Goal: Task Accomplishment & Management: Use online tool/utility

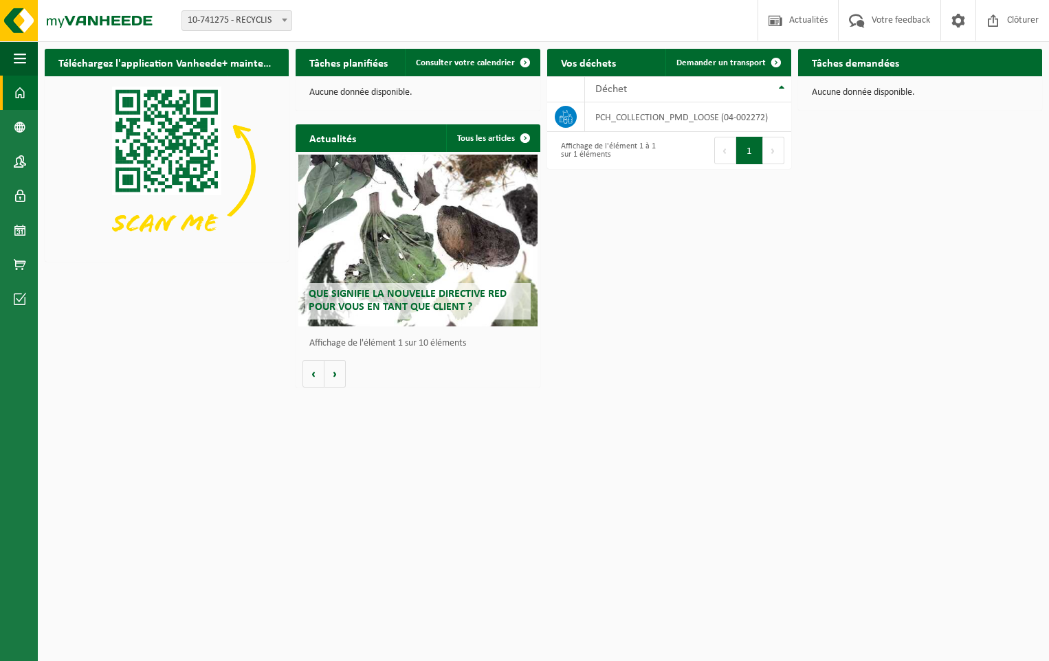
click at [873, 67] on h2 "Tâches demandées" at bounding box center [855, 62] width 115 height 27
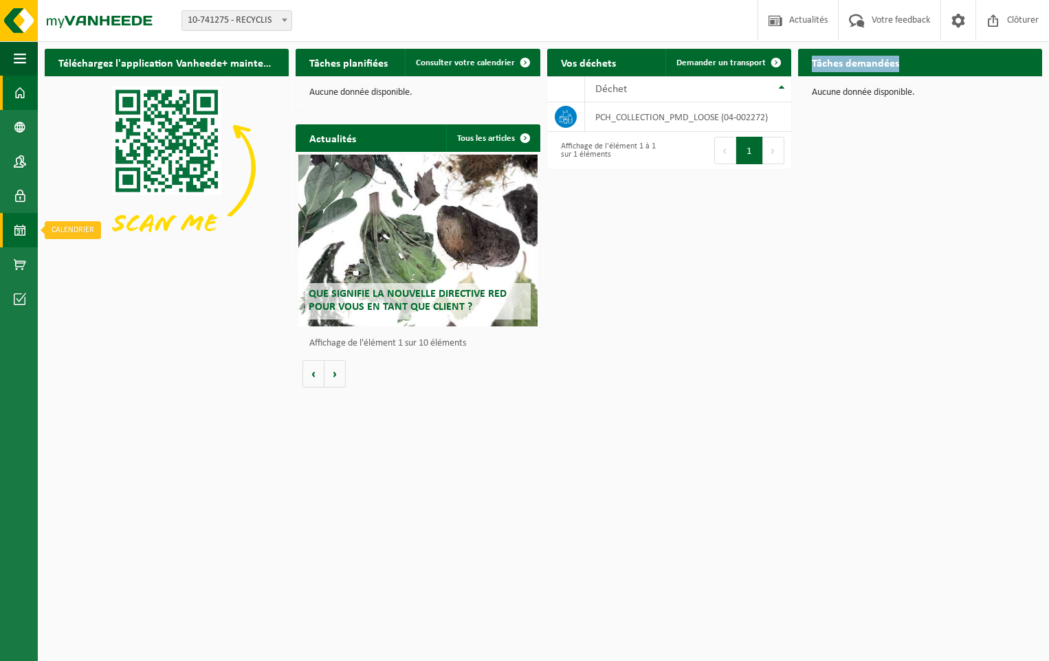
click at [30, 228] on link "Calendrier" at bounding box center [19, 230] width 38 height 34
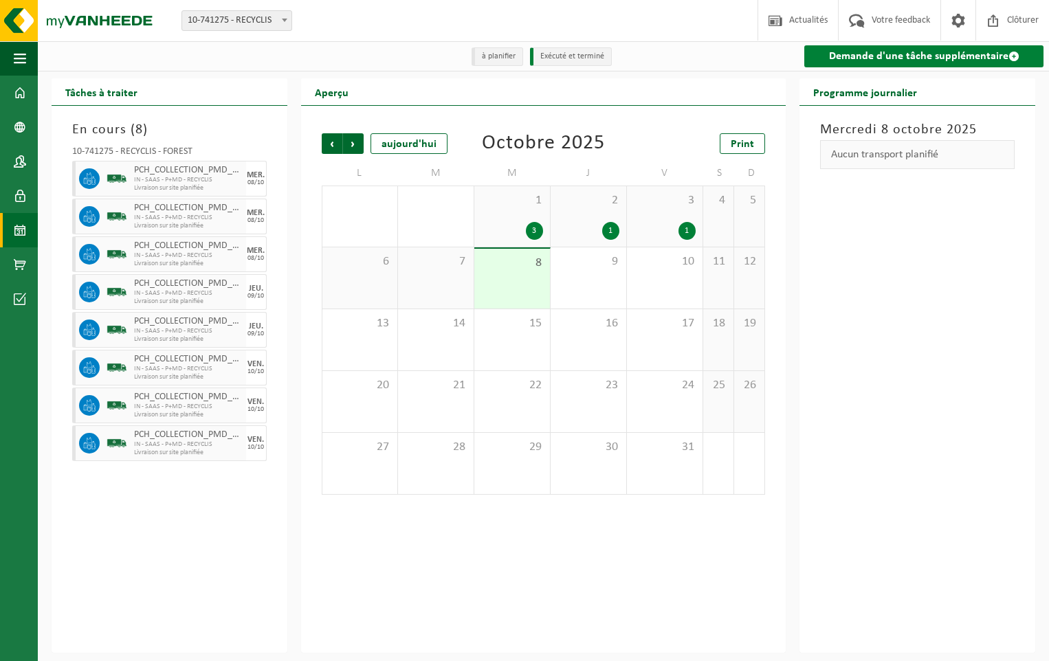
click at [862, 62] on link "Demande d'une tâche supplémentaire" at bounding box center [923, 56] width 239 height 22
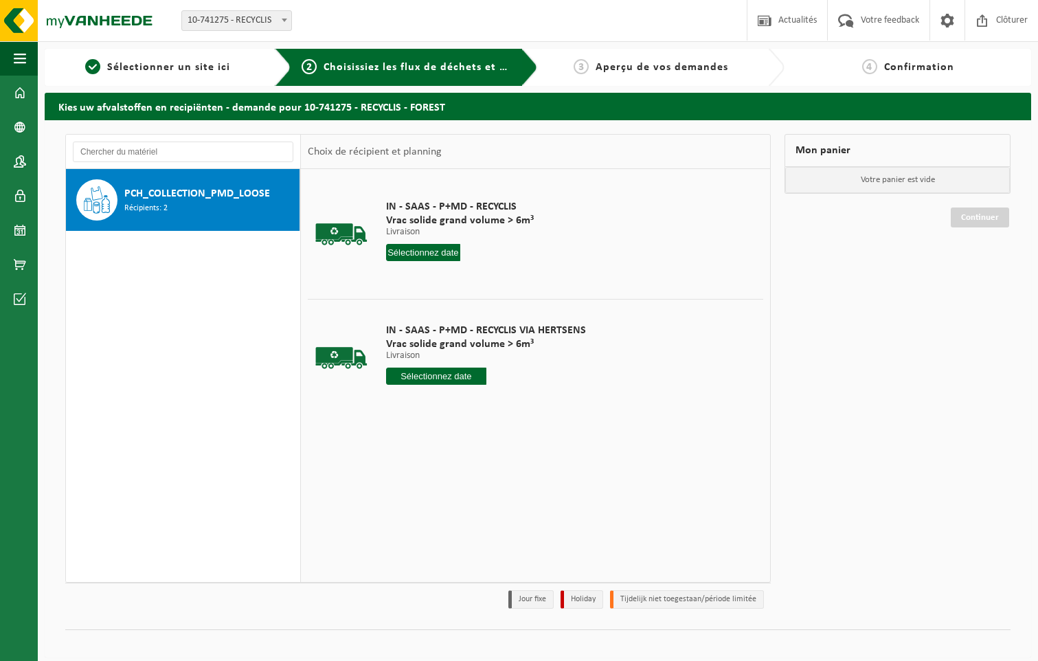
click at [432, 252] on input "text" at bounding box center [423, 252] width 74 height 17
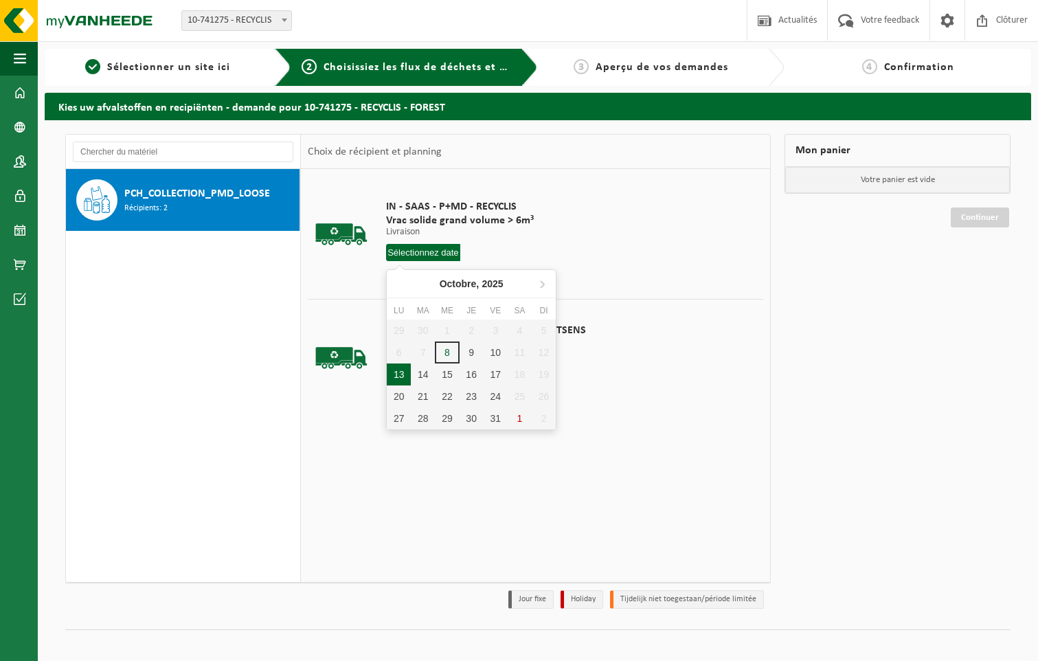
click at [397, 375] on div "13" at bounding box center [399, 375] width 24 height 22
type input "à partir de 2025-10-13"
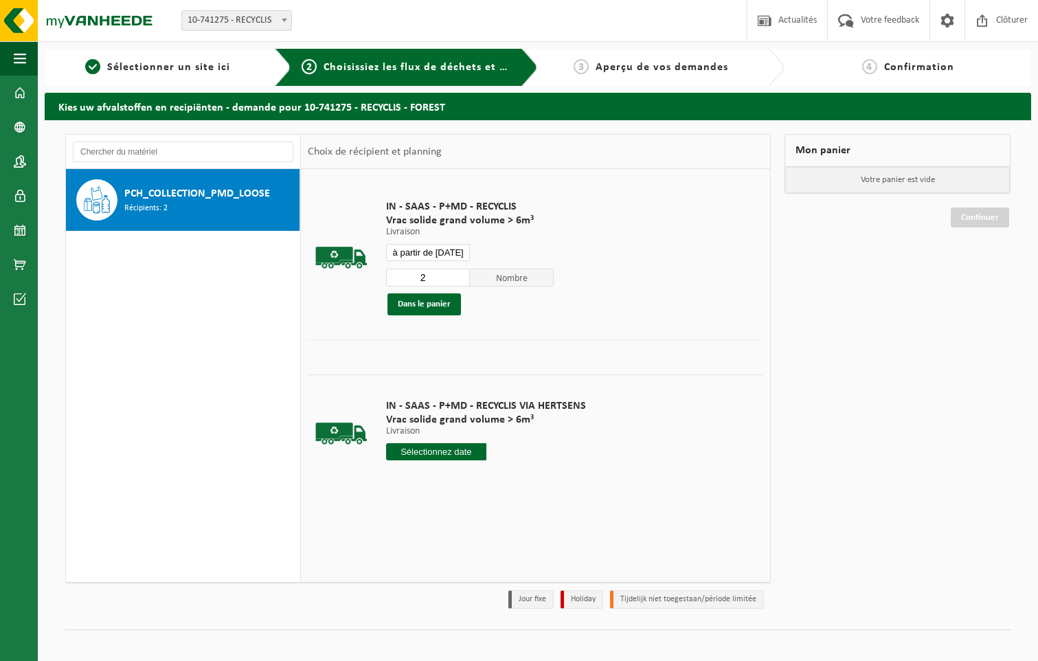
type input "2"
click at [458, 275] on input "2" at bounding box center [428, 278] width 84 height 18
click at [436, 304] on button "Dans le panier" at bounding box center [425, 304] width 74 height 22
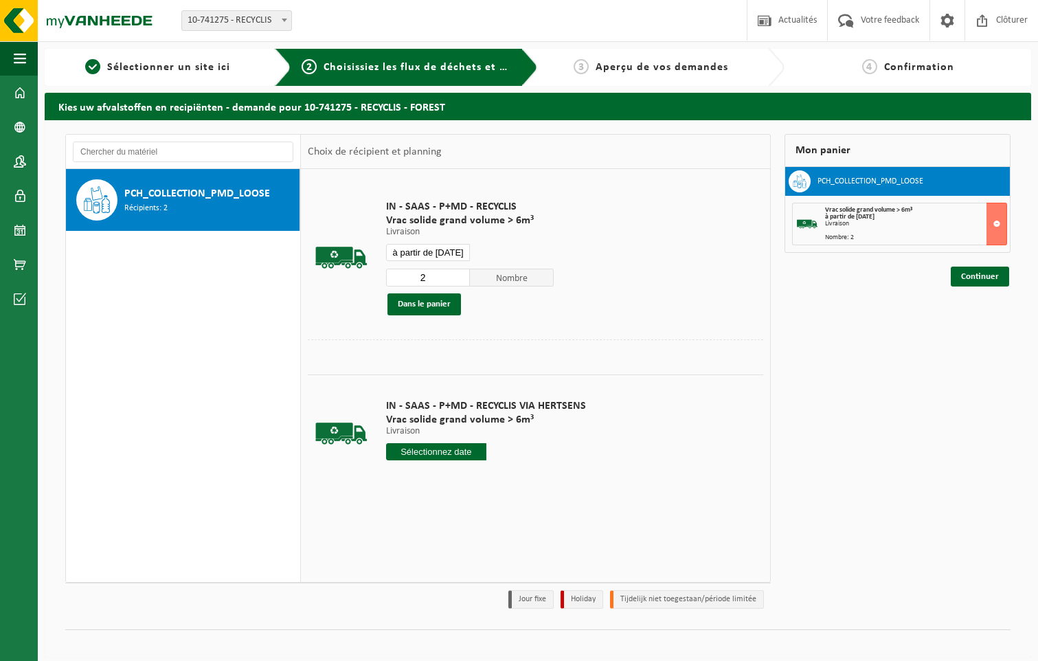
click at [449, 248] on input "à partir de 2025-10-13" at bounding box center [428, 252] width 84 height 17
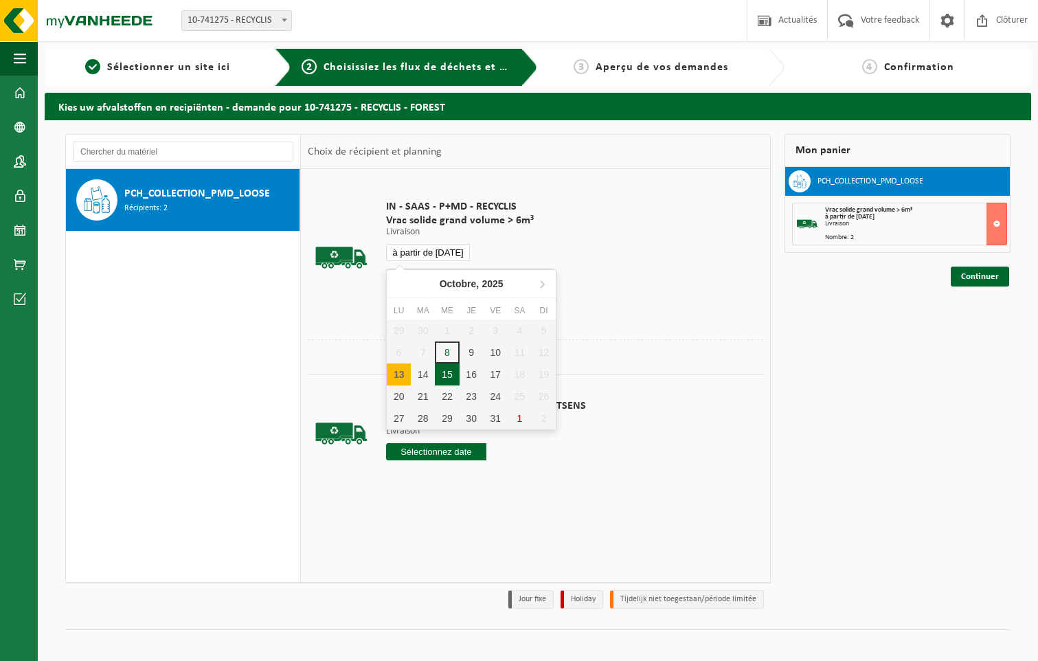
click at [450, 375] on div "15" at bounding box center [447, 375] width 24 height 22
type input "à partir de 2025-10-15"
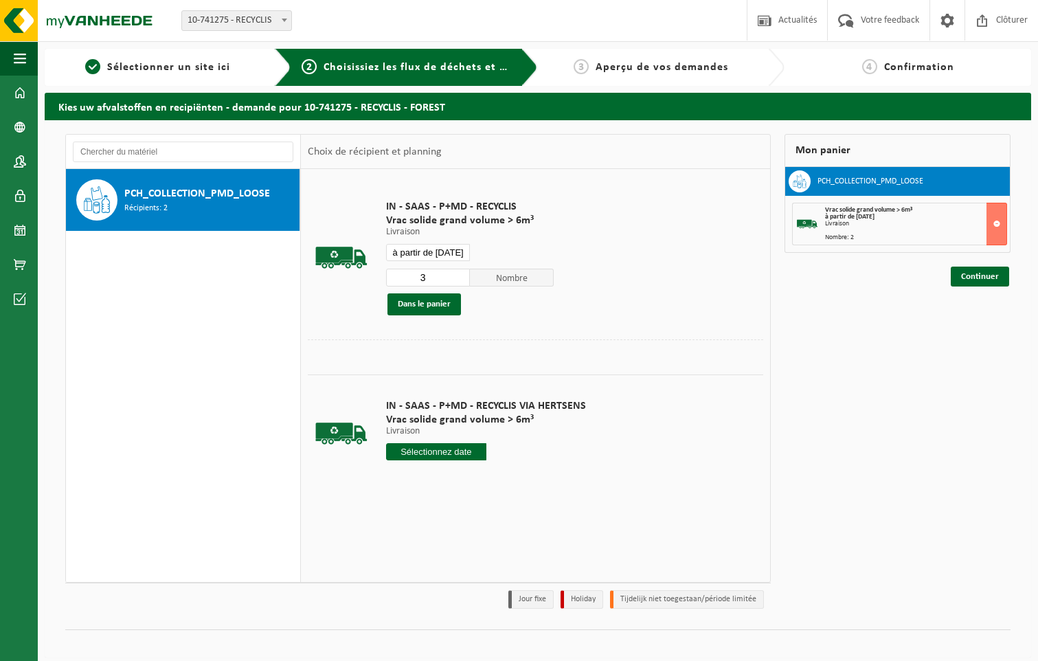
type input "3"
click at [458, 273] on input "3" at bounding box center [428, 278] width 84 height 18
click at [436, 306] on button "Dans le panier" at bounding box center [425, 304] width 74 height 22
click at [446, 252] on input "à partir de 2025-10-15" at bounding box center [428, 252] width 84 height 17
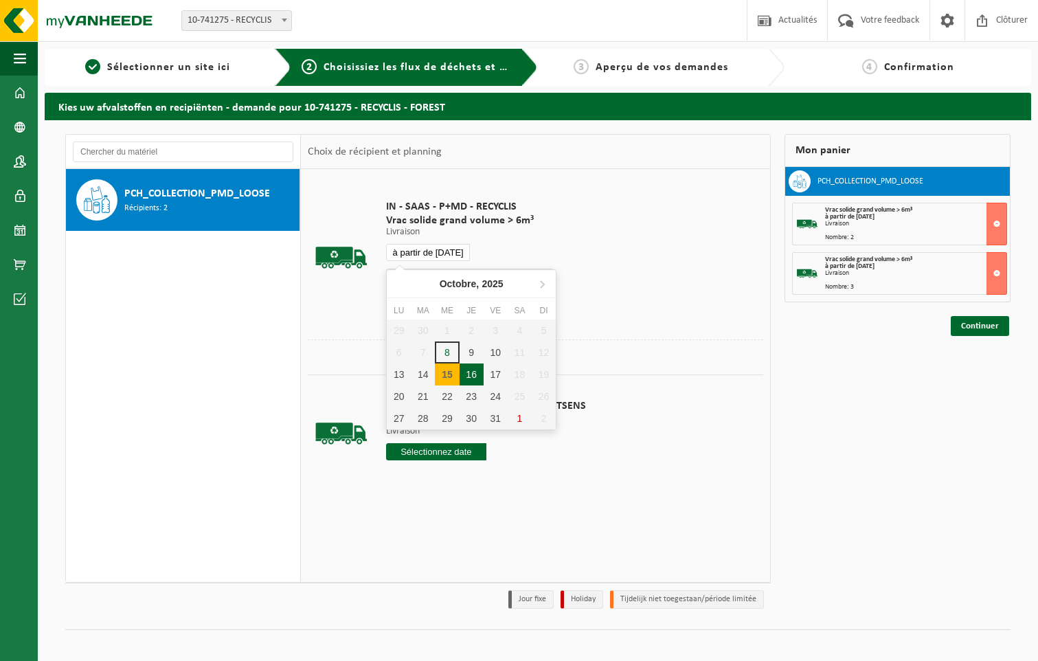
click at [460, 374] on div "16" at bounding box center [472, 375] width 24 height 22
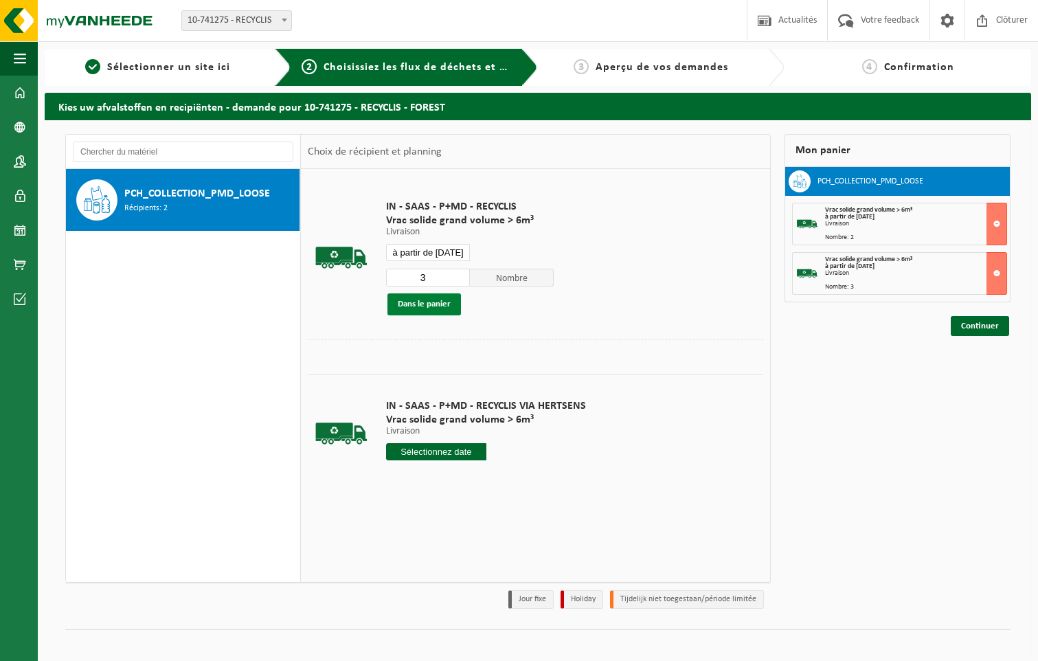
click at [442, 306] on button "Dans le panier" at bounding box center [425, 304] width 74 height 22
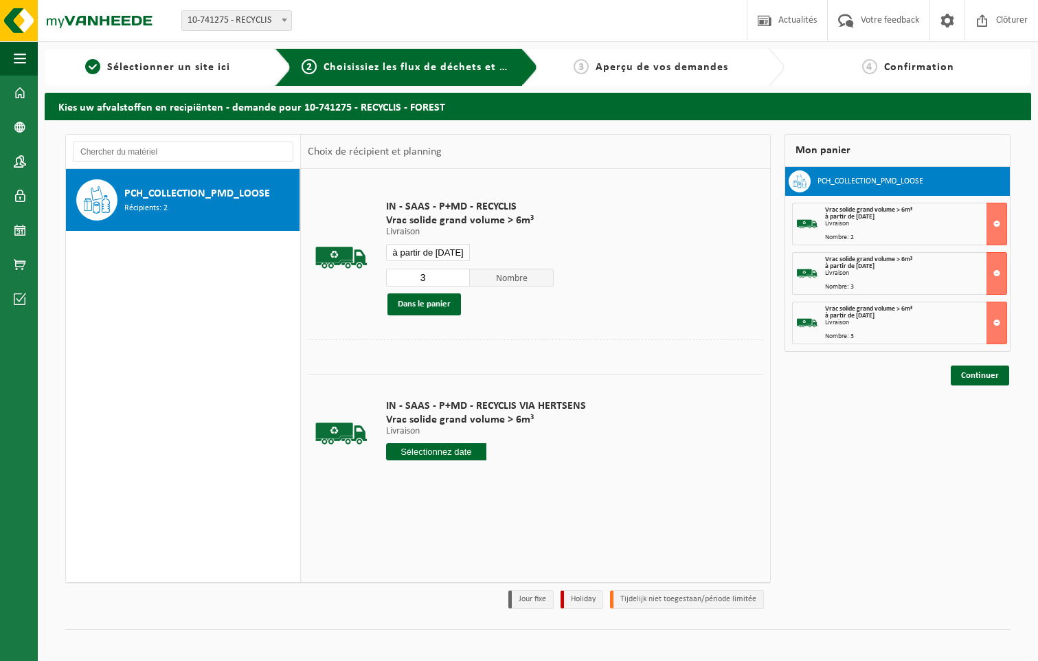
click at [447, 250] on input "à partir de 2025-10-16" at bounding box center [428, 252] width 84 height 17
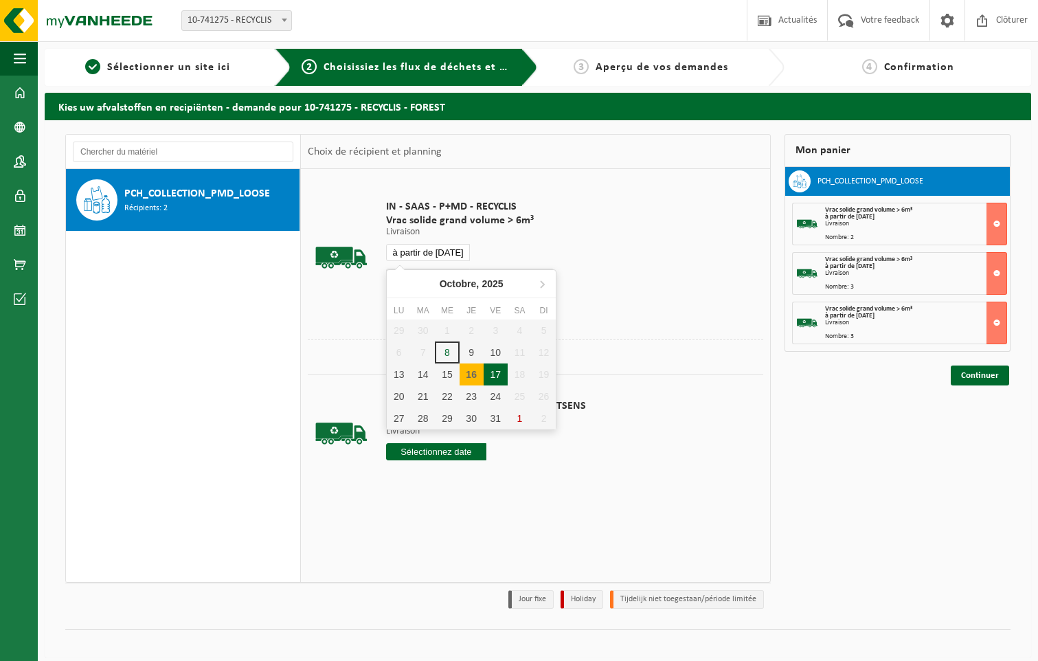
click at [496, 370] on div "17" at bounding box center [496, 375] width 24 height 22
type input "à partir de 2025-10-17"
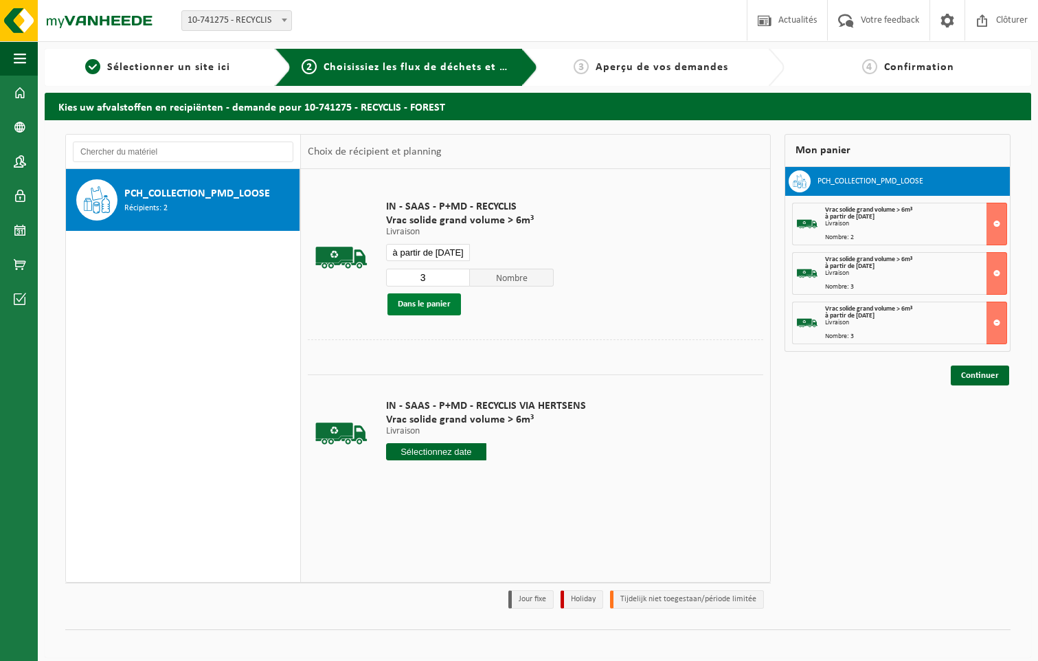
click at [428, 304] on button "Dans le panier" at bounding box center [425, 304] width 74 height 22
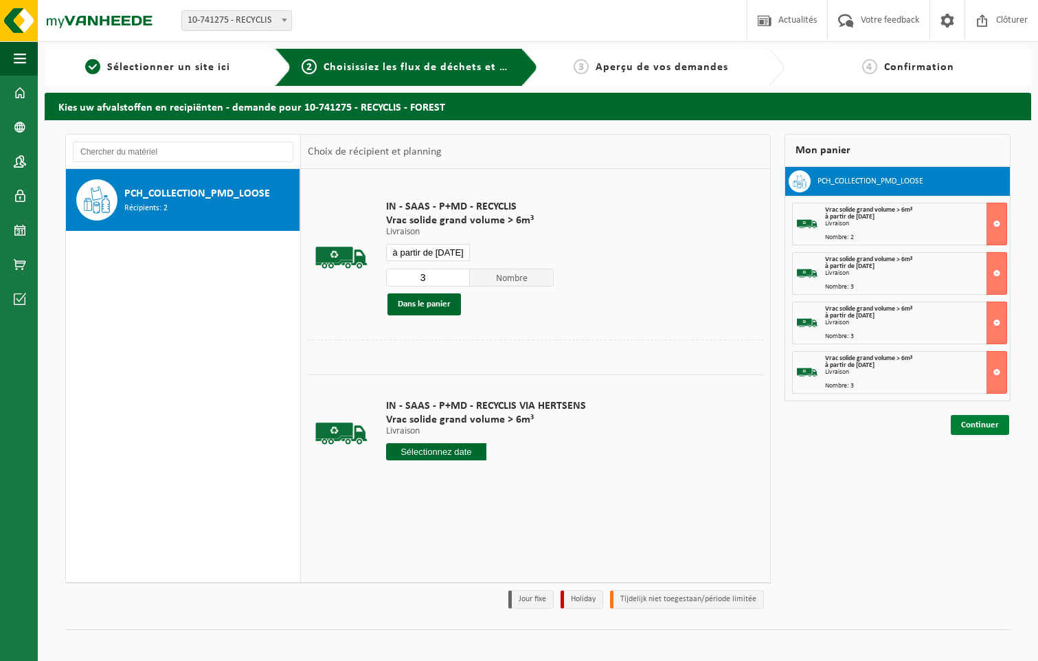
click at [979, 419] on link "Continuer" at bounding box center [980, 425] width 58 height 20
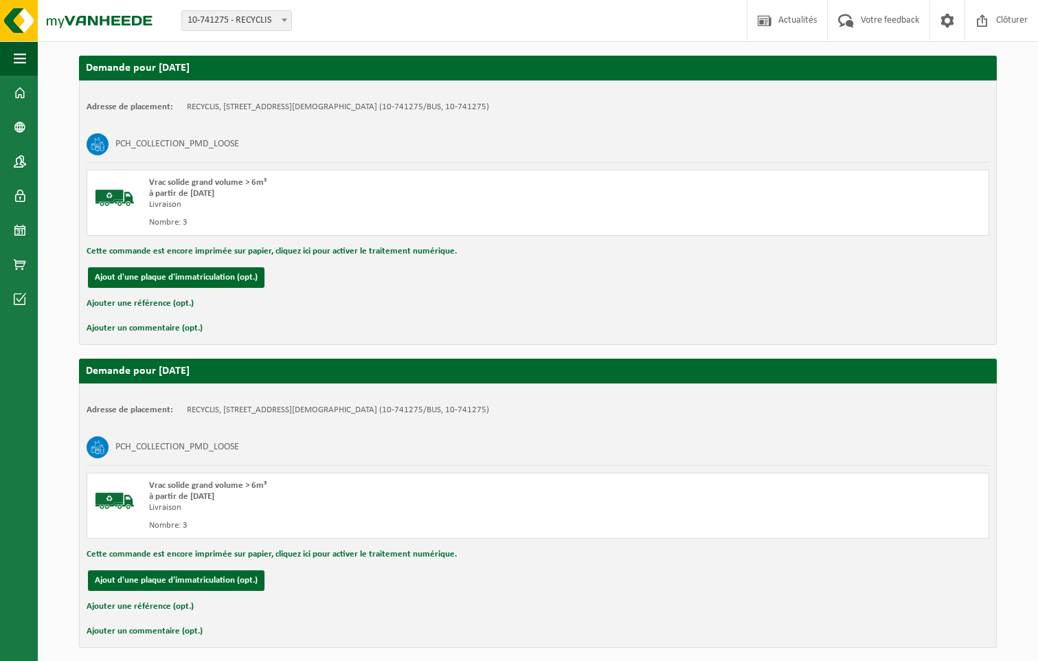
scroll to position [890, 0]
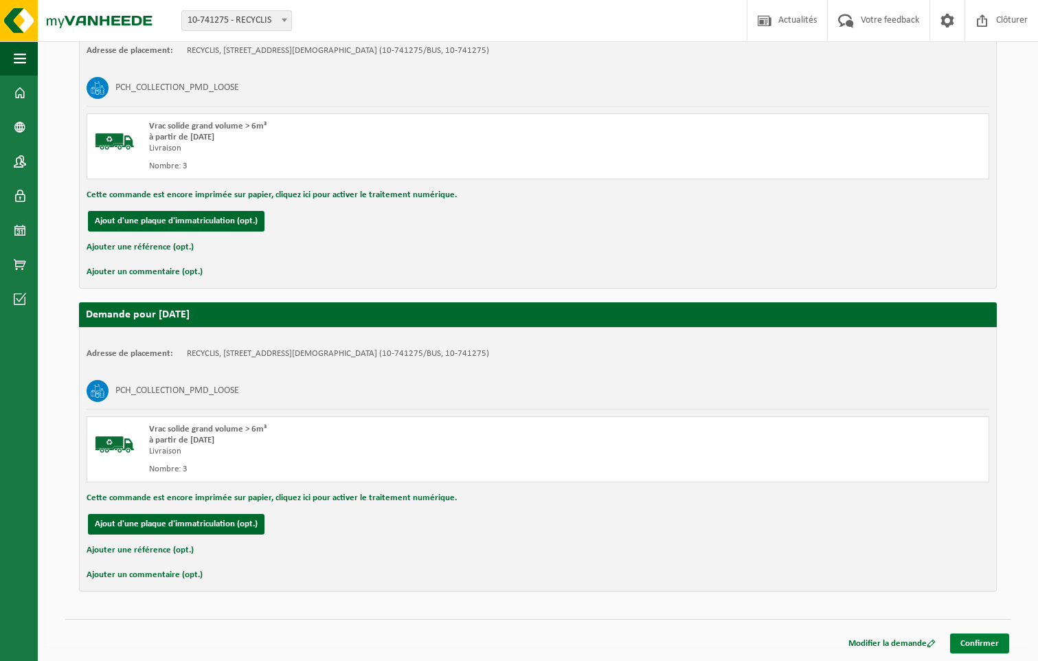
click at [981, 639] on link "Confirmer" at bounding box center [979, 644] width 59 height 20
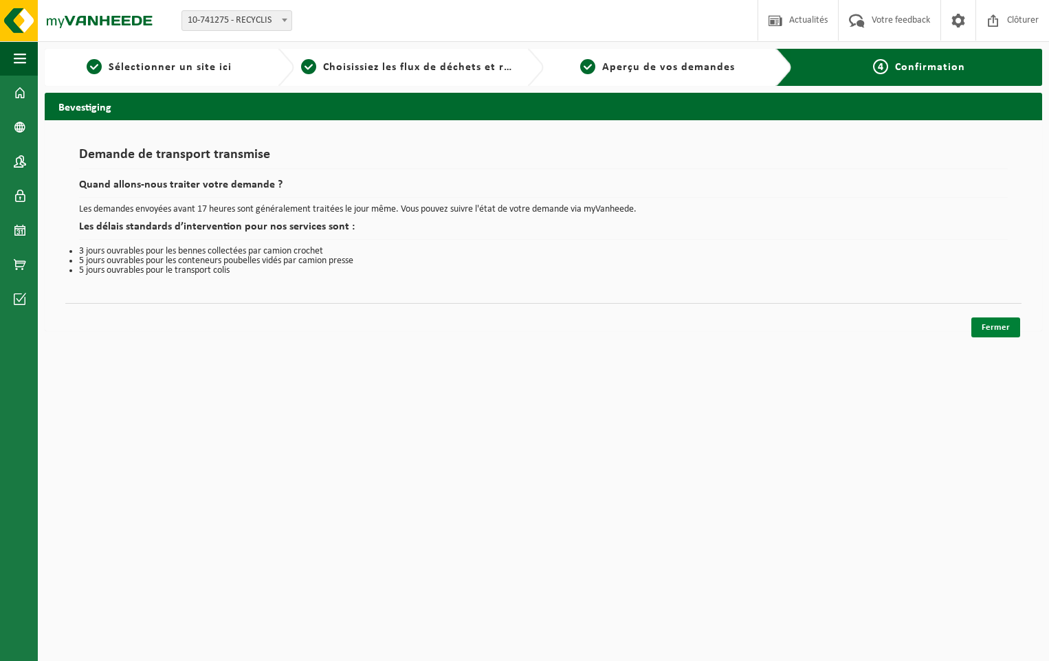
click at [1001, 326] on link "Fermer" at bounding box center [995, 328] width 49 height 20
